Goal: Navigation & Orientation: Find specific page/section

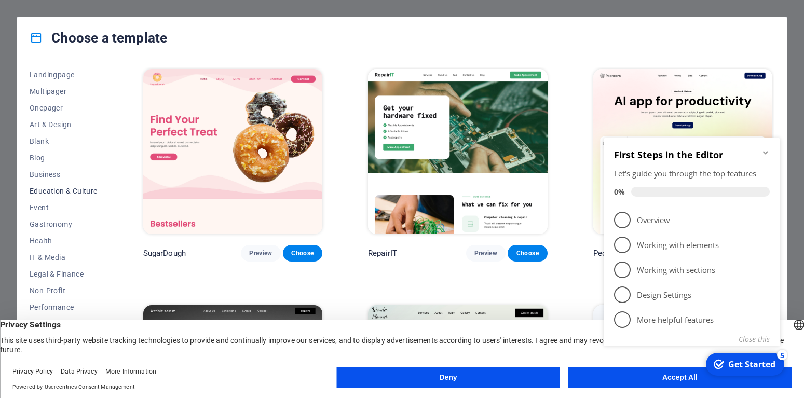
click at [87, 190] on span "Education & Culture" at bounding box center [64, 191] width 68 height 8
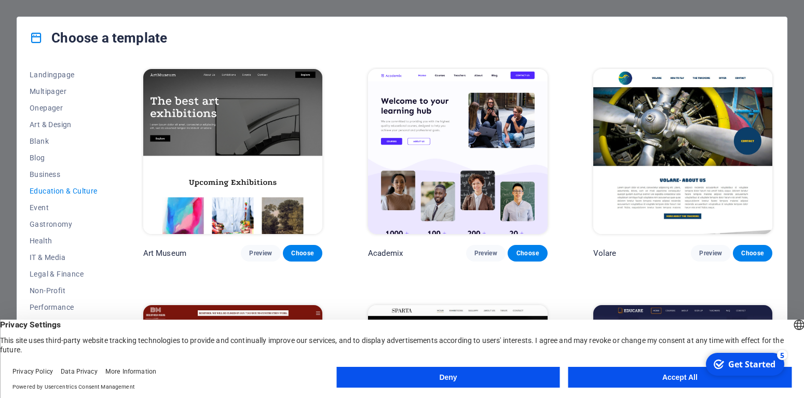
click at [602, 374] on button "Accept All" at bounding box center [680, 377] width 223 height 21
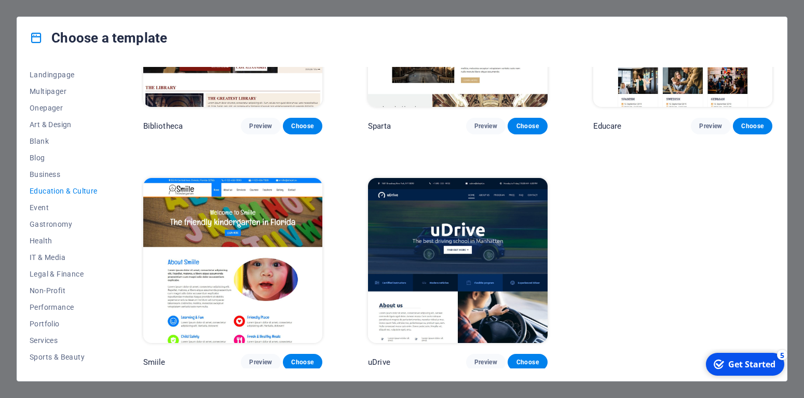
scroll to position [367, 0]
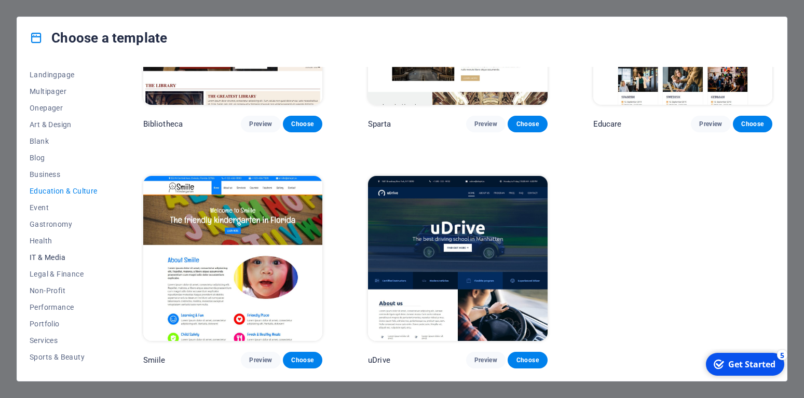
click at [57, 254] on span "IT & Media" at bounding box center [64, 257] width 68 height 8
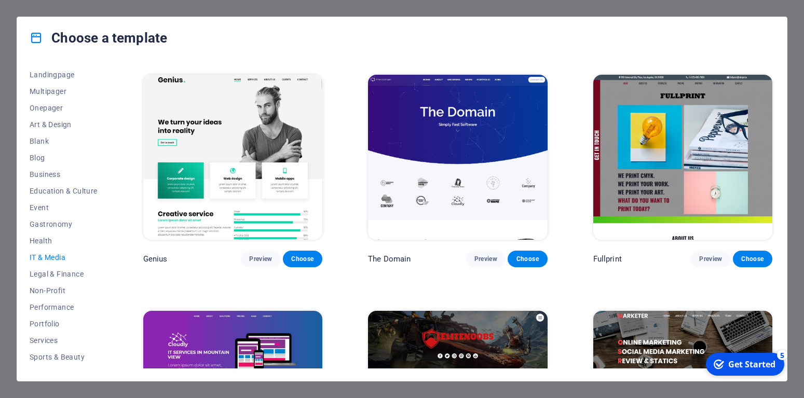
scroll to position [603, 0]
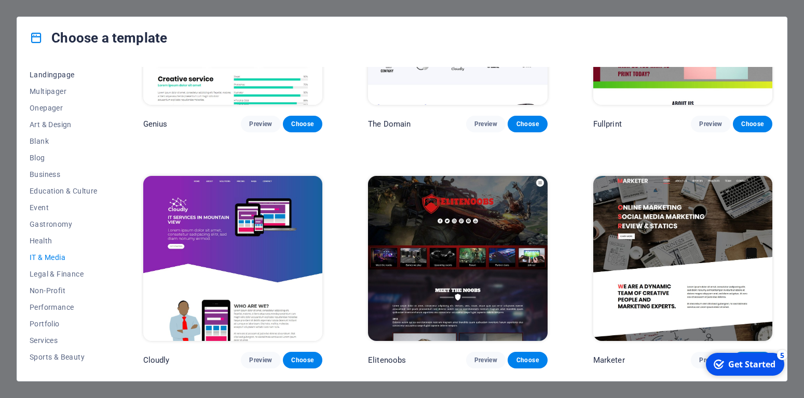
click at [45, 76] on span "Landingpage" at bounding box center [64, 75] width 68 height 8
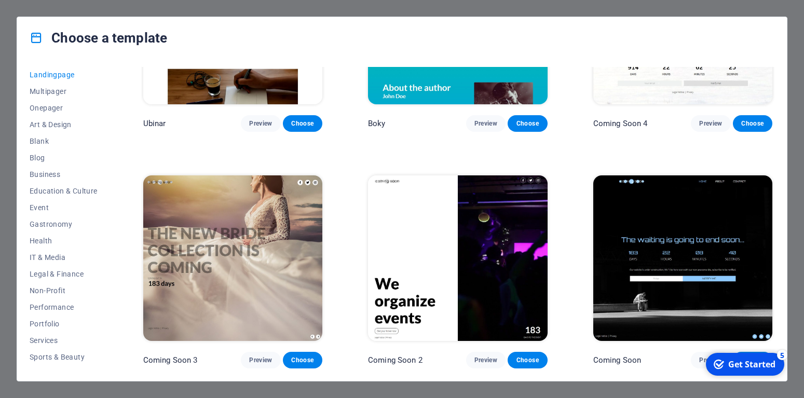
scroll to position [1786, 0]
click at [60, 96] on span "Multipager" at bounding box center [64, 91] width 68 height 8
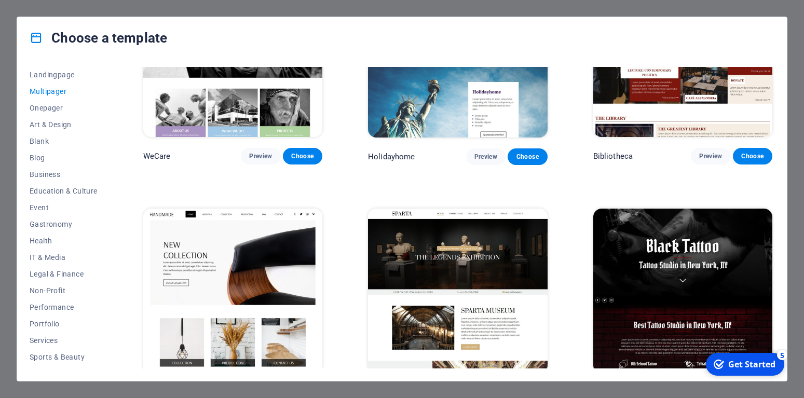
scroll to position [3749, 0]
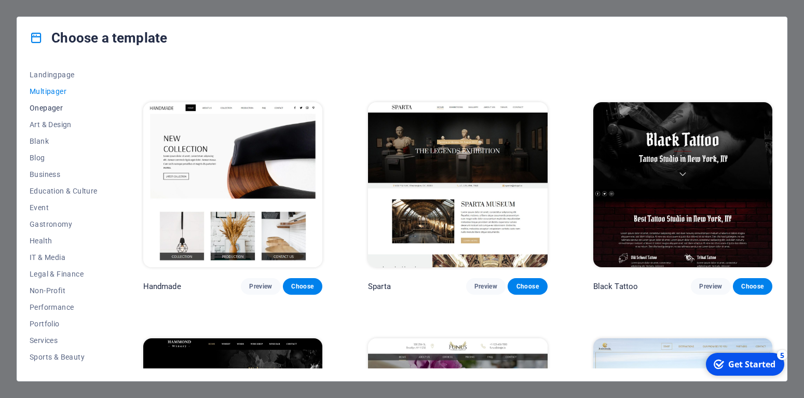
click at [54, 110] on span "Onepager" at bounding box center [64, 108] width 68 height 8
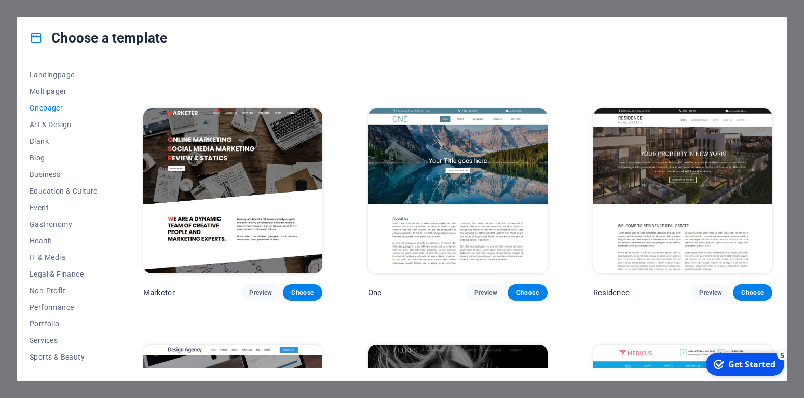
scroll to position [4876, 0]
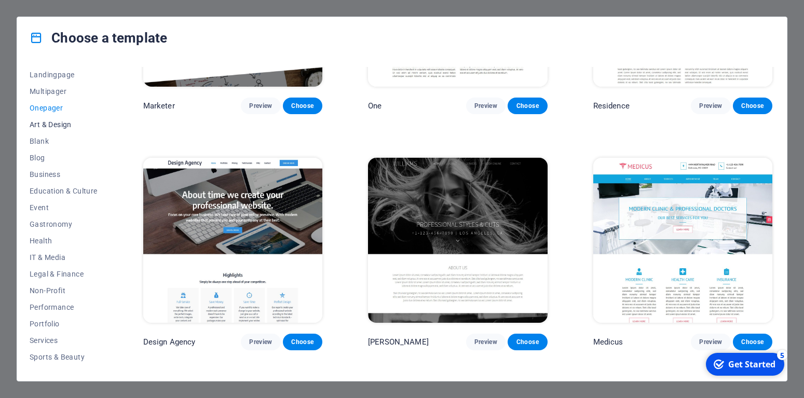
click at [31, 125] on span "Art & Design" at bounding box center [64, 124] width 68 height 8
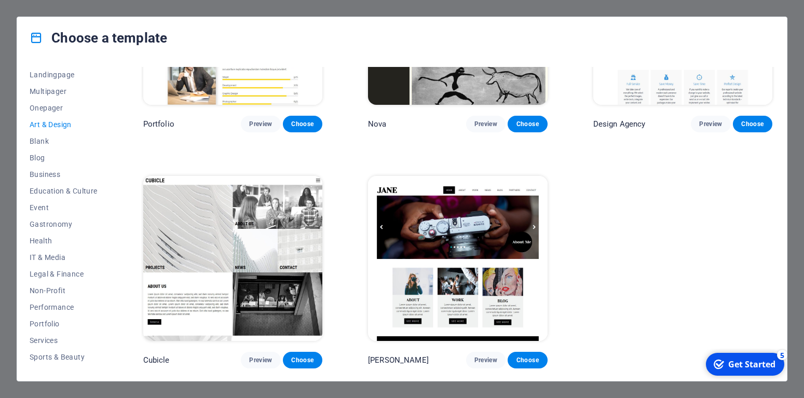
scroll to position [618, 0]
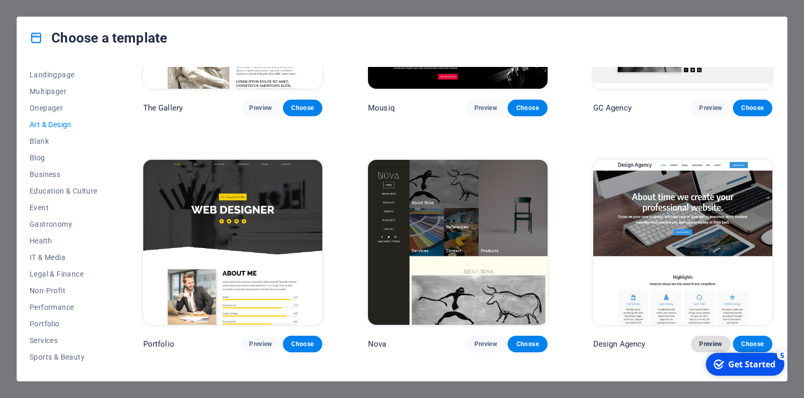
click at [716, 348] on span "Preview" at bounding box center [710, 344] width 23 height 8
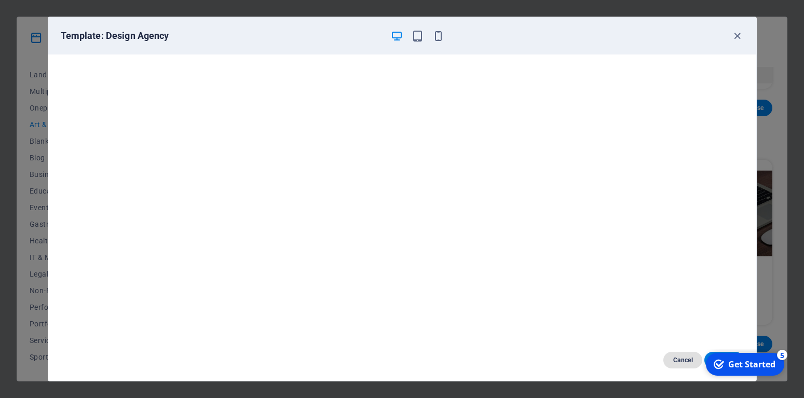
click at [678, 354] on button "Cancel" at bounding box center [683, 360] width 39 height 17
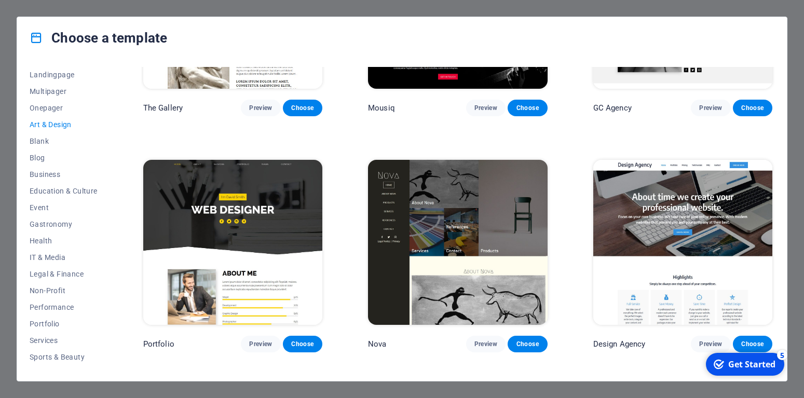
scroll to position [840, 0]
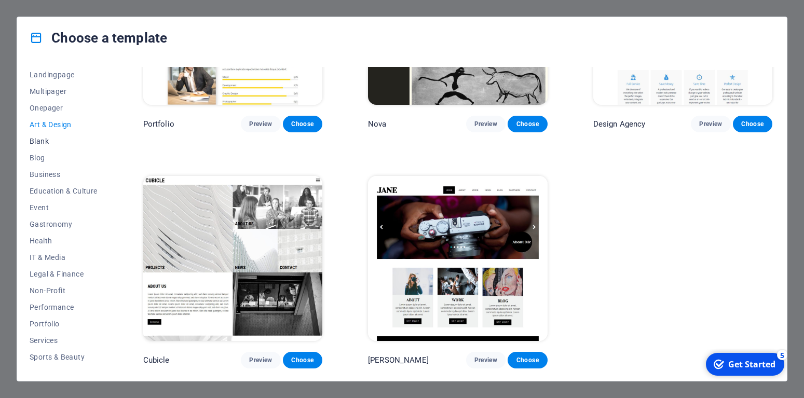
click at [46, 138] on span "Blank" at bounding box center [64, 141] width 68 height 8
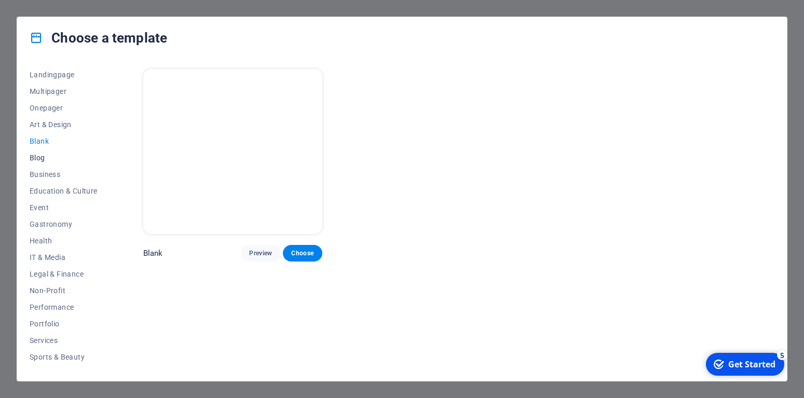
click at [42, 154] on span "Blog" at bounding box center [64, 158] width 68 height 8
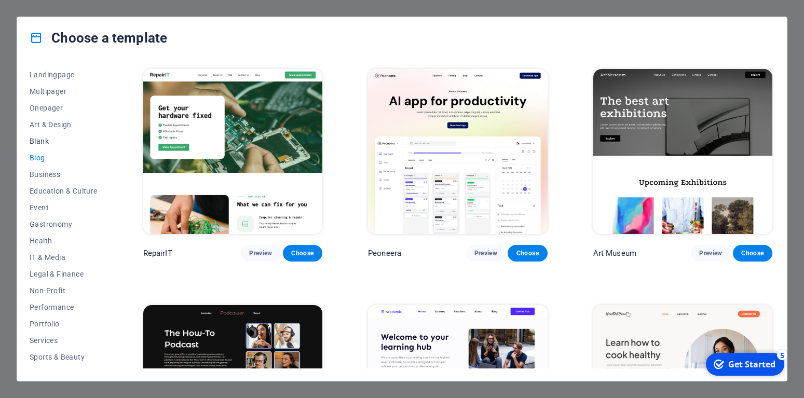
click at [41, 141] on span "Blank" at bounding box center [64, 141] width 68 height 8
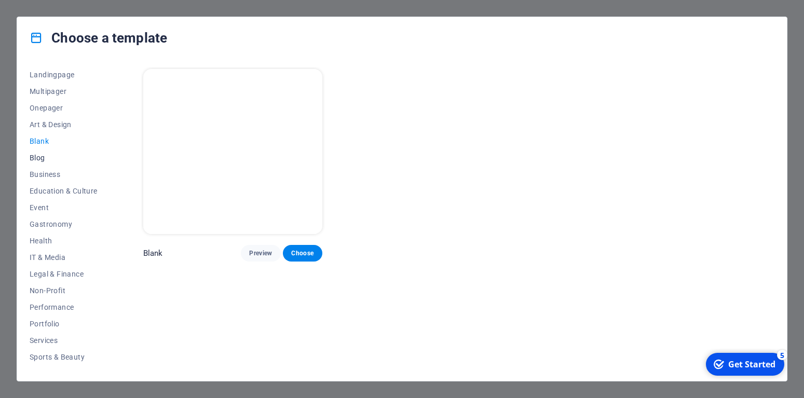
click at [31, 158] on span "Blog" at bounding box center [64, 158] width 68 height 8
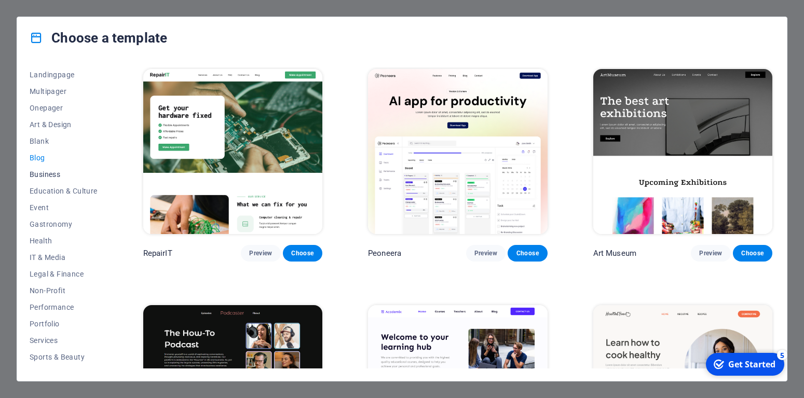
click at [57, 176] on span "Business" at bounding box center [64, 174] width 68 height 8
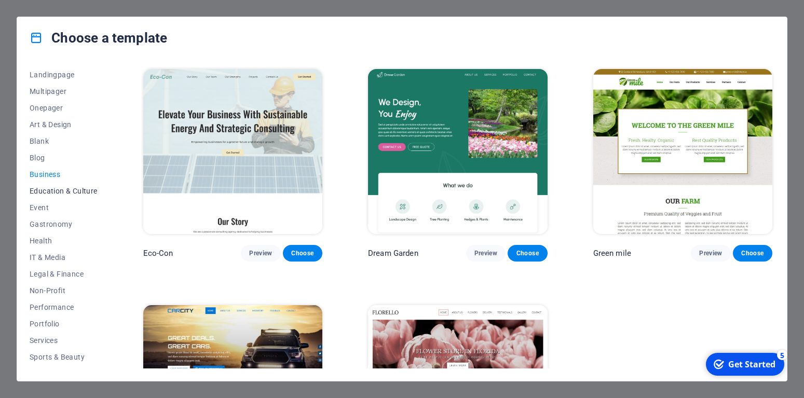
click at [58, 191] on span "Education & Culture" at bounding box center [64, 191] width 68 height 8
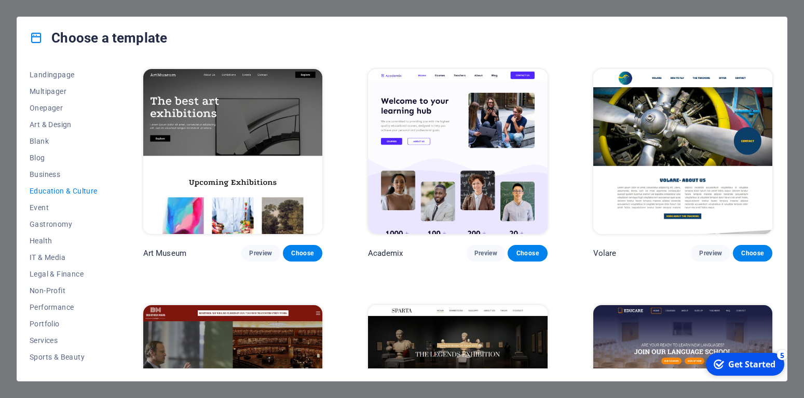
scroll to position [187, 0]
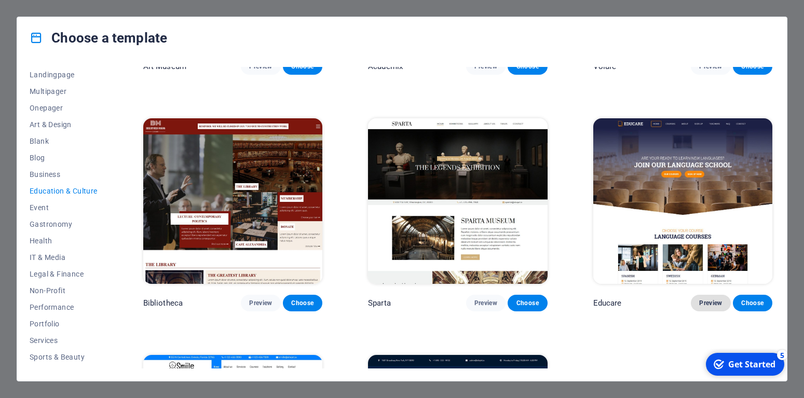
click at [703, 308] on button "Preview" at bounding box center [710, 303] width 39 height 17
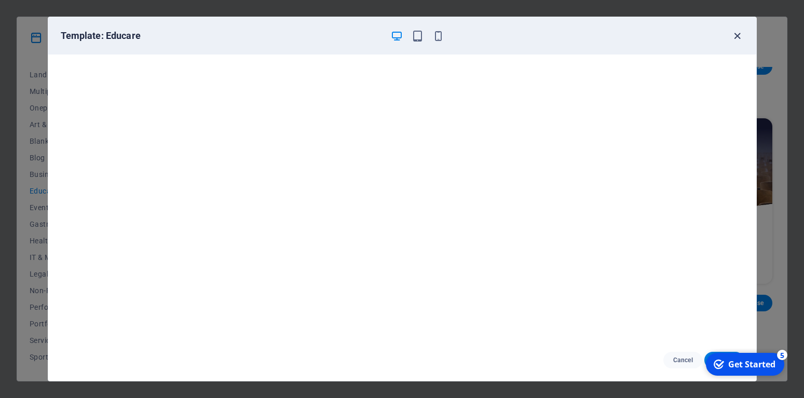
click at [740, 37] on icon "button" at bounding box center [738, 36] width 12 height 12
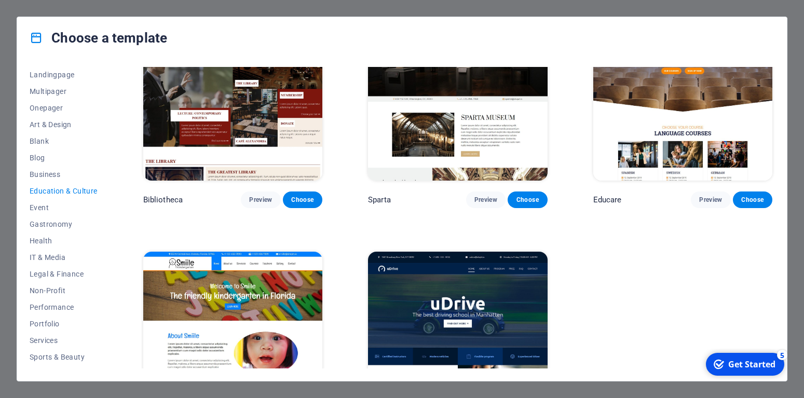
scroll to position [367, 0]
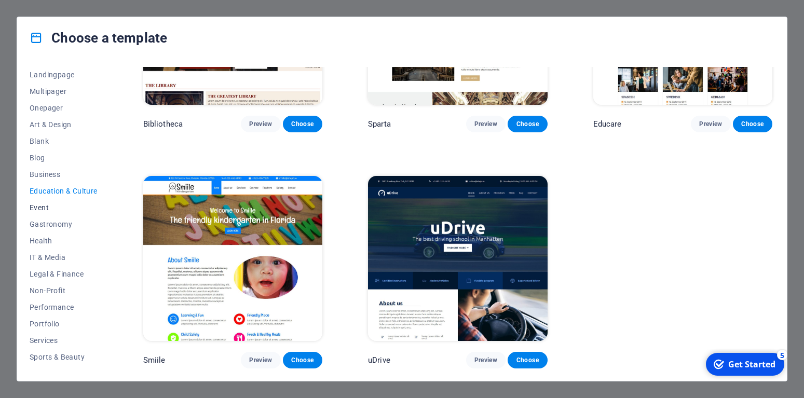
click at [39, 207] on span "Event" at bounding box center [64, 208] width 68 height 8
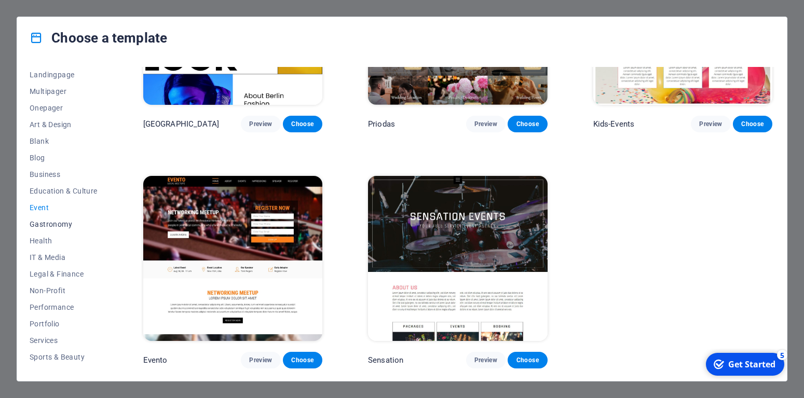
click at [52, 225] on span "Gastronomy" at bounding box center [64, 224] width 68 height 8
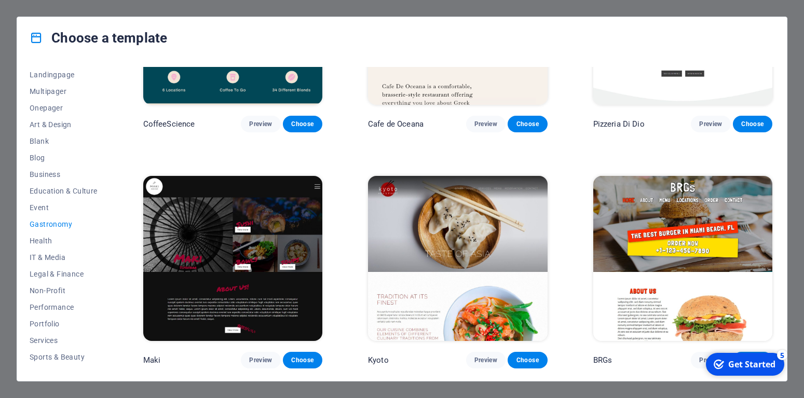
scroll to position [367, 0]
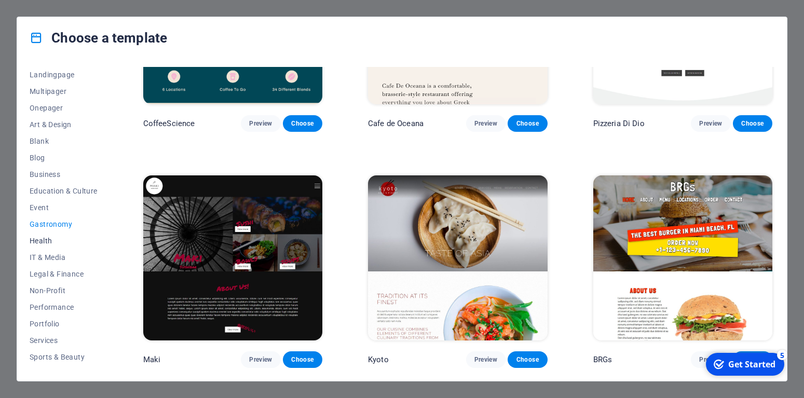
click at [45, 246] on button "Health" at bounding box center [64, 241] width 68 height 17
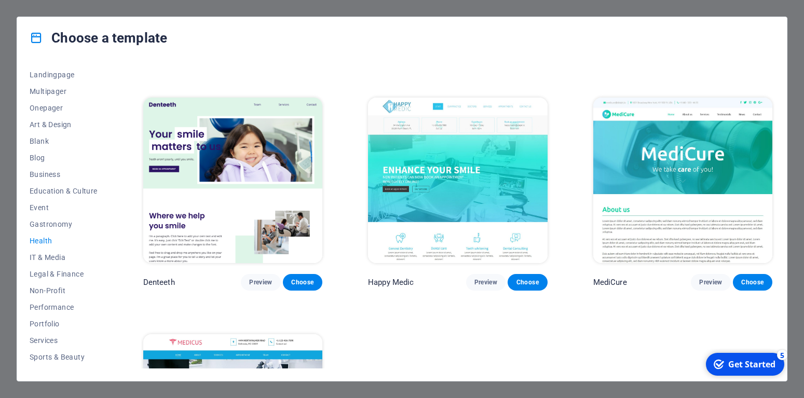
scroll to position [280, 0]
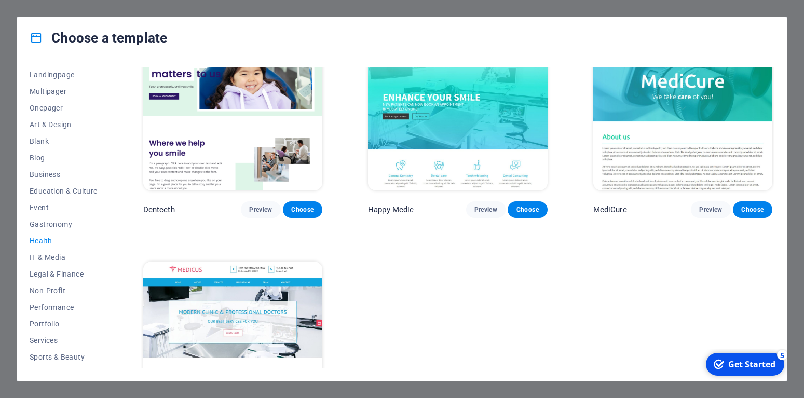
click at [717, 392] on div "Choose a template All Templates My Templates New Trending Landingpage Multipage…" at bounding box center [402, 199] width 804 height 398
